Goal: Transaction & Acquisition: Obtain resource

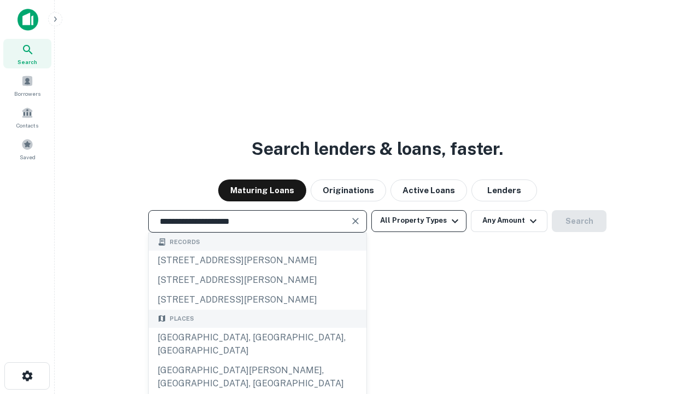
click at [257, 361] on div "[GEOGRAPHIC_DATA], [GEOGRAPHIC_DATA], [GEOGRAPHIC_DATA]" at bounding box center [258, 344] width 218 height 33
click at [419, 220] on button "All Property Types" at bounding box center [418, 221] width 95 height 22
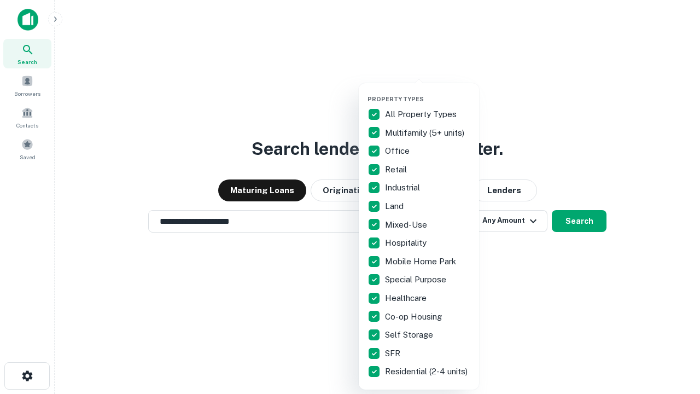
type input "**********"
click at [428, 92] on button "button" at bounding box center [428, 92] width 120 height 1
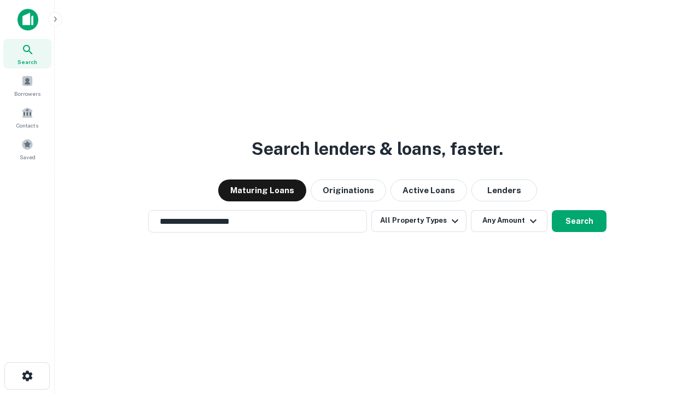
scroll to position [7, 132]
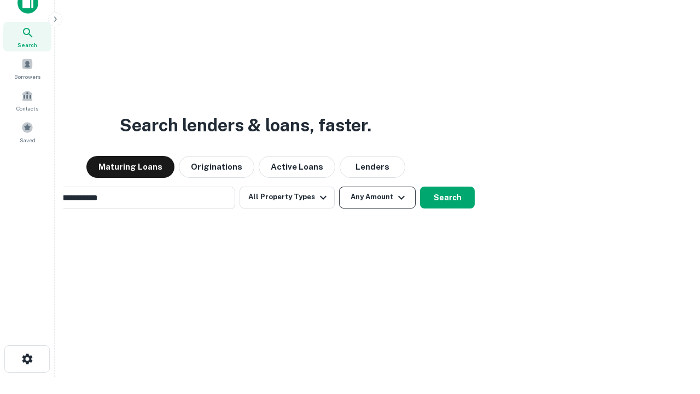
click at [339, 187] on button "Any Amount" at bounding box center [377, 198] width 77 height 22
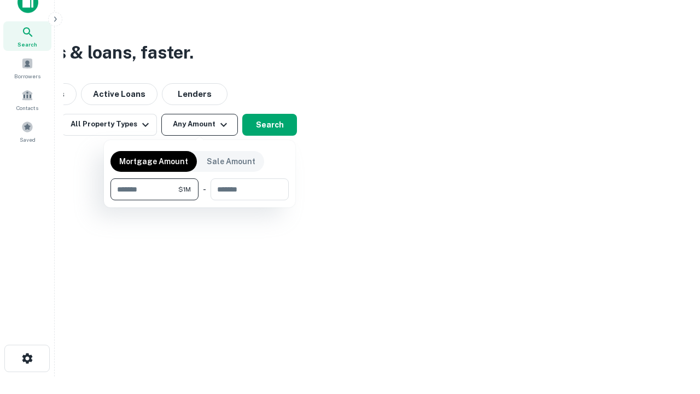
type input "*******"
click at [200, 200] on button "button" at bounding box center [200, 200] width 178 height 1
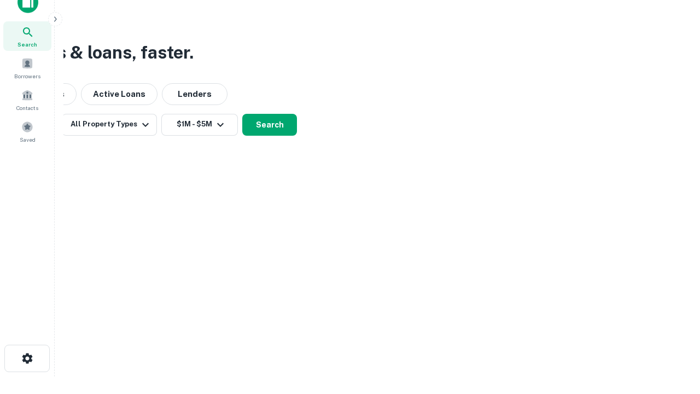
scroll to position [7, 202]
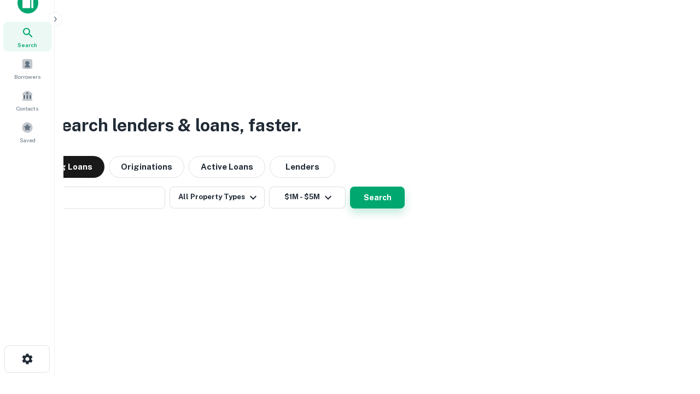
click at [350, 187] on button "Search" at bounding box center [377, 198] width 55 height 22
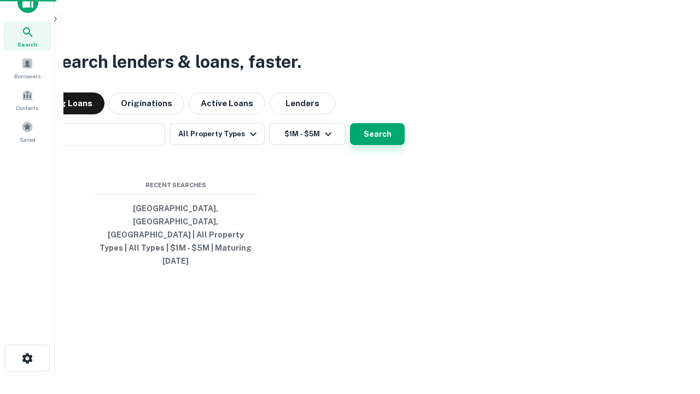
scroll to position [29, 310]
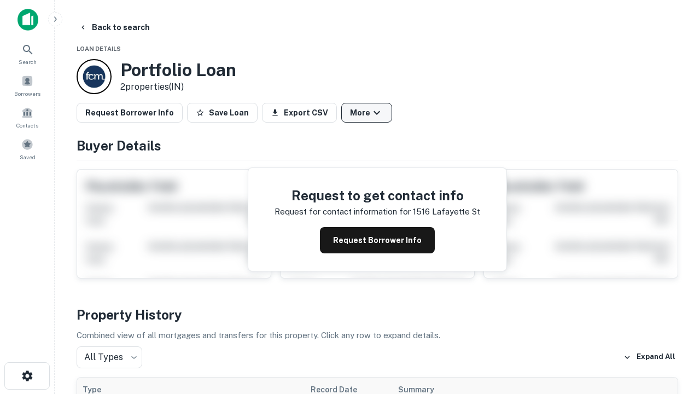
click at [367, 113] on button "More" at bounding box center [366, 113] width 51 height 20
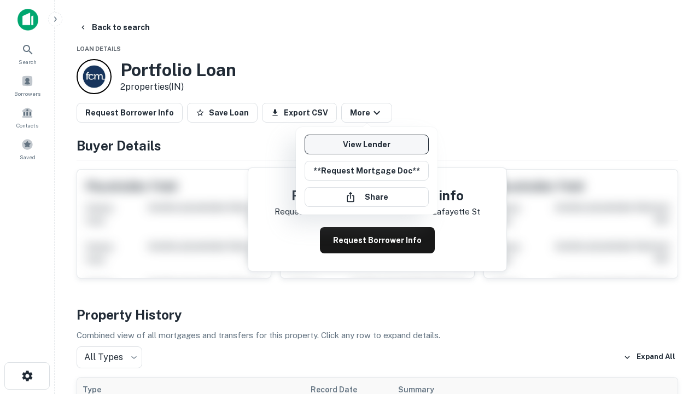
click at [367, 144] on link "View Lender" at bounding box center [367, 145] width 124 height 20
